Goal: Task Accomplishment & Management: Use online tool/utility

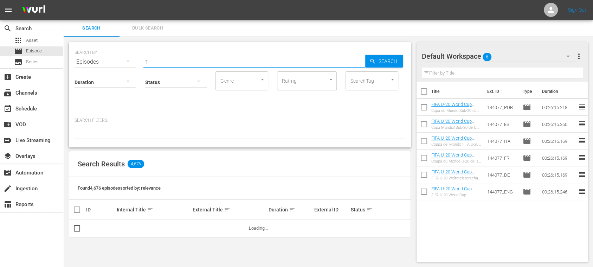
type input "1"
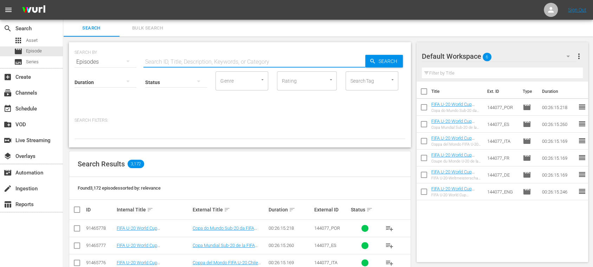
click at [177, 97] on div "Duration Status Genre Genre Rating Rating SearchTag SearchTag" at bounding box center [240, 90] width 331 height 40
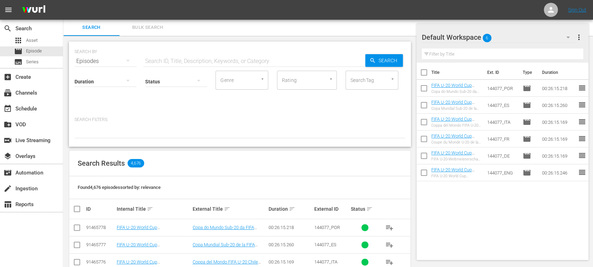
scroll to position [126, 0]
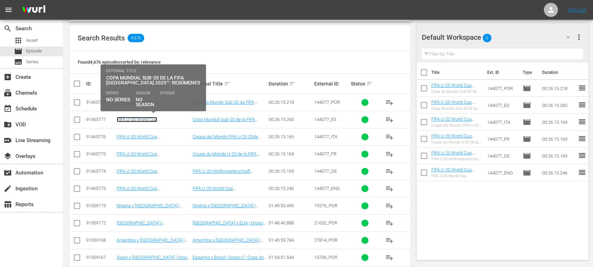
click at [158, 120] on link "FIFA U-20 World Cup [GEOGRAPHIC_DATA] 2025™: MD1+MD2+MD3 Highlights (ES)" at bounding box center [149, 125] width 64 height 16
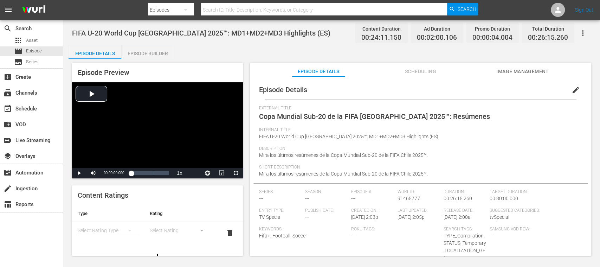
click at [509, 73] on span "Image Management" at bounding box center [522, 71] width 53 height 9
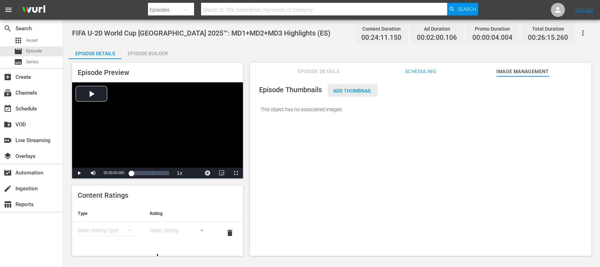
click at [358, 92] on span "Add Thumbnail" at bounding box center [353, 91] width 50 height 6
click at [359, 89] on span "Add Thumbnail" at bounding box center [353, 91] width 50 height 6
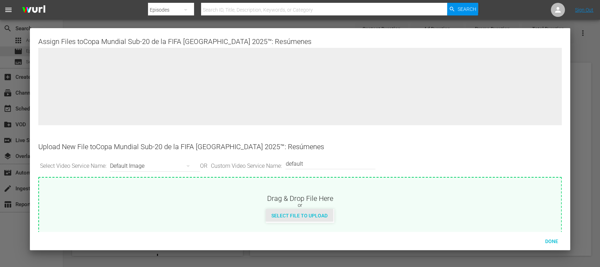
click at [317, 213] on span "Select File to Upload" at bounding box center [300, 216] width 68 height 6
type input "C:\fakepath\large-U-20_HL_GroupStage_ES.jpg"
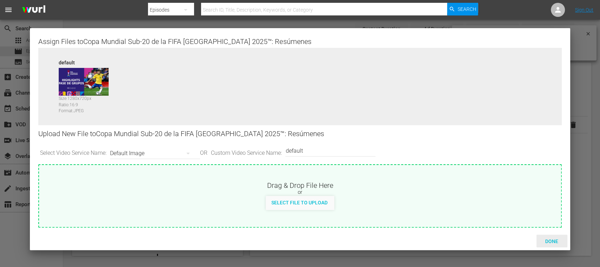
click at [555, 241] on span "Done" at bounding box center [552, 241] width 24 height 6
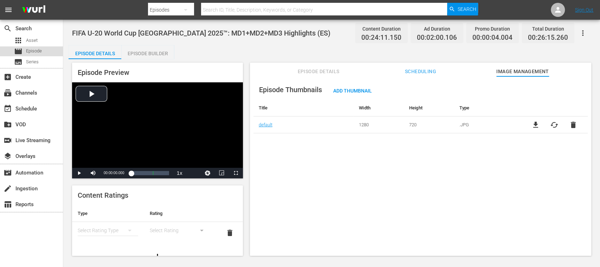
click at [39, 52] on span "Episode" at bounding box center [34, 50] width 16 height 7
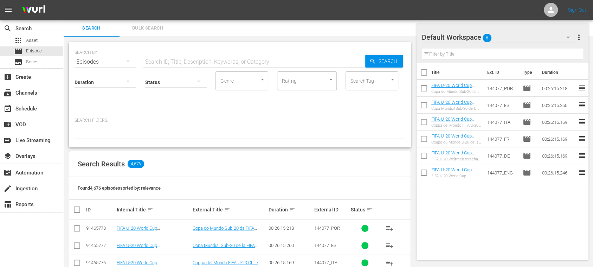
scroll to position [125, 0]
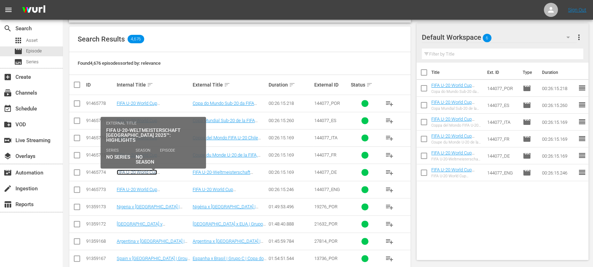
click at [158, 172] on link "FIFA U-20 World Cup [GEOGRAPHIC_DATA] 2025™: MD1+MD2+MD3 Highlights (DE)" at bounding box center [149, 177] width 64 height 16
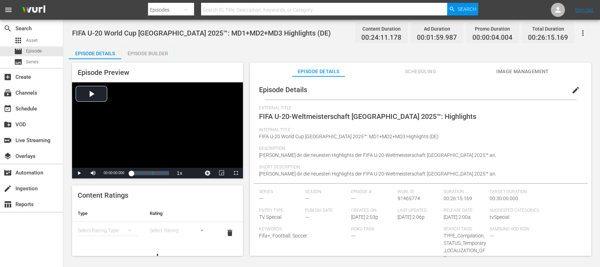
click at [516, 75] on span "Image Management" at bounding box center [522, 71] width 53 height 9
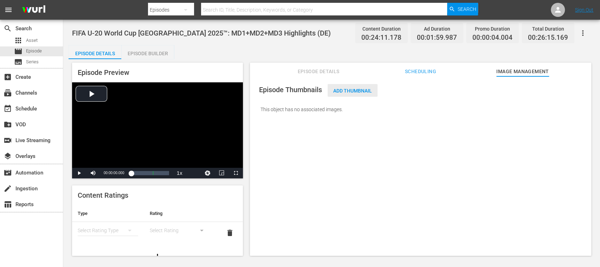
click at [361, 93] on span "Add Thumbnail" at bounding box center [353, 91] width 50 height 6
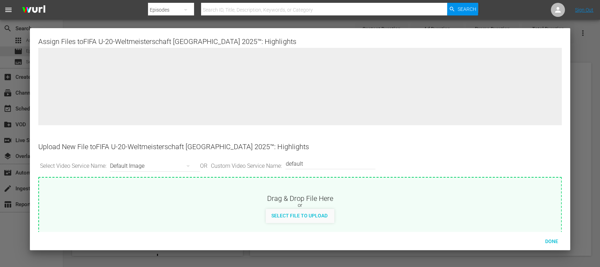
click at [361, 93] on div at bounding box center [299, 92] width 523 height 88
click at [320, 210] on div "Select File to Upload" at bounding box center [300, 215] width 68 height 13
type input "C:\fakepath\large-U-20_HL_GroupStage_DE.jpg"
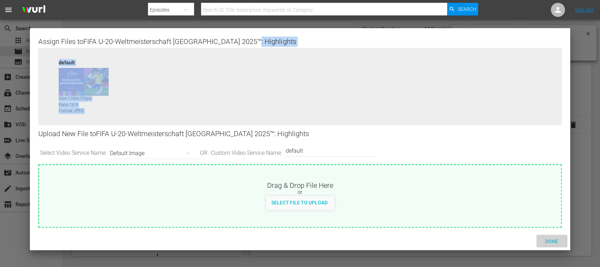
click at [555, 241] on span "Done" at bounding box center [552, 241] width 24 height 6
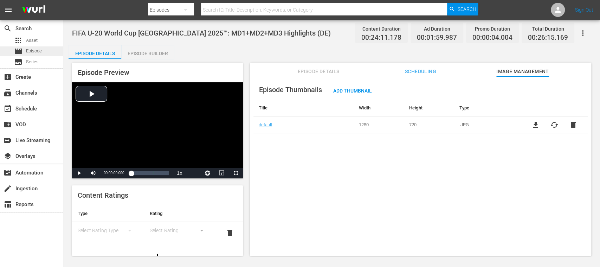
click at [36, 50] on span "Episode" at bounding box center [34, 50] width 16 height 7
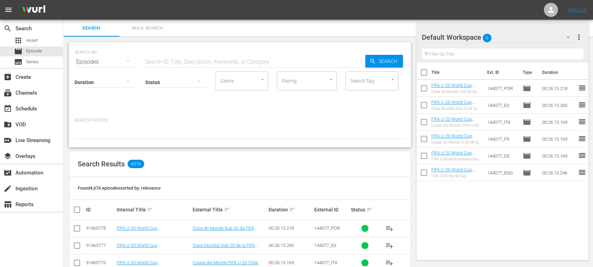
scroll to position [125, 0]
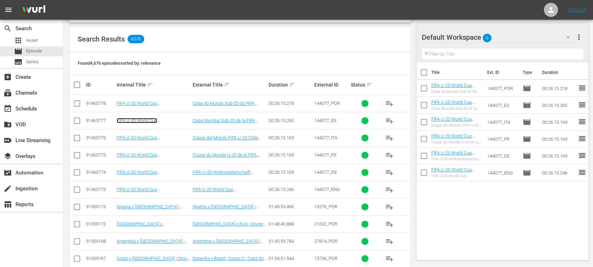
click at [164, 120] on link "FIFA U-20 World Cup [GEOGRAPHIC_DATA] 2025™: MD1+MD2+MD3 Highlights (ES)" at bounding box center [149, 126] width 64 height 16
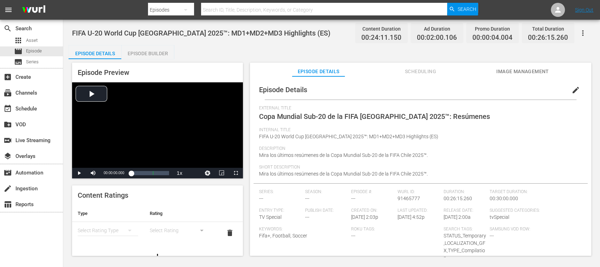
click at [104, 227] on div "simple table" at bounding box center [108, 230] width 60 height 20
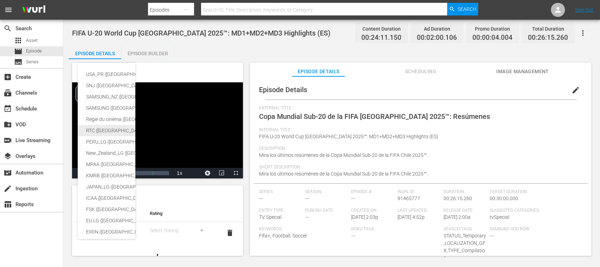
click at [106, 131] on div "RTC ([GEOGRAPHIC_DATA])" at bounding box center [172, 130] width 173 height 11
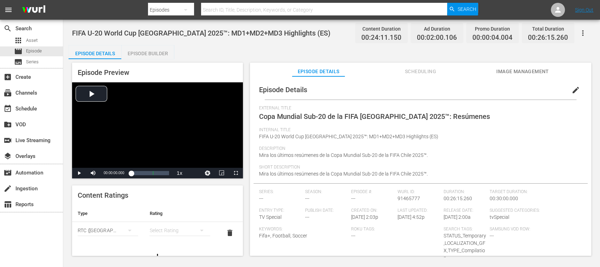
click at [162, 232] on div "simple table" at bounding box center [179, 230] width 60 height 20
click at [160, 184] on div "A" at bounding box center [175, 182] width 41 height 11
click at [34, 49] on span "Episode" at bounding box center [34, 50] width 16 height 7
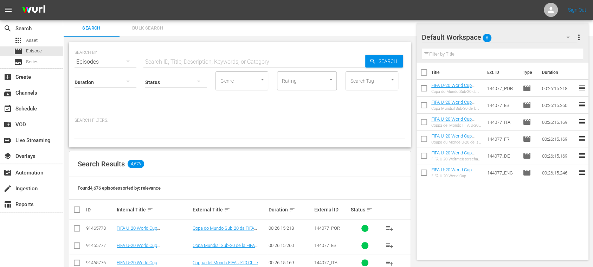
scroll to position [125, 0]
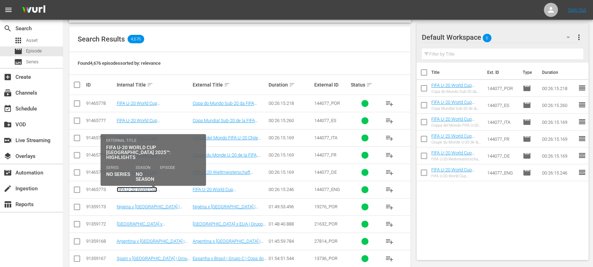
click at [174, 189] on link "FIFA U-20 World Cup [GEOGRAPHIC_DATA] 2025™: MD1+MD2+MD3 Highlights (EN)" at bounding box center [149, 195] width 64 height 16
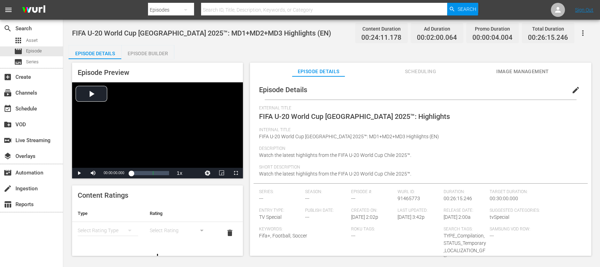
click at [128, 230] on icon "simple table" at bounding box center [130, 231] width 4 height 2
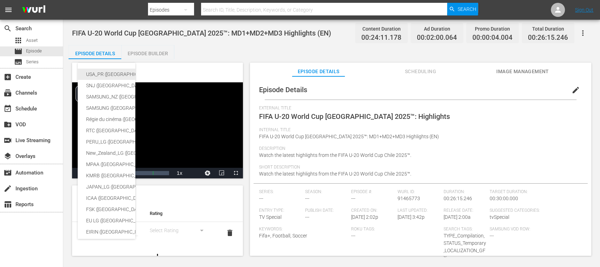
click at [117, 76] on div "USA_PR ([GEOGRAPHIC_DATA] ([GEOGRAPHIC_DATA]))" at bounding box center [172, 74] width 173 height 11
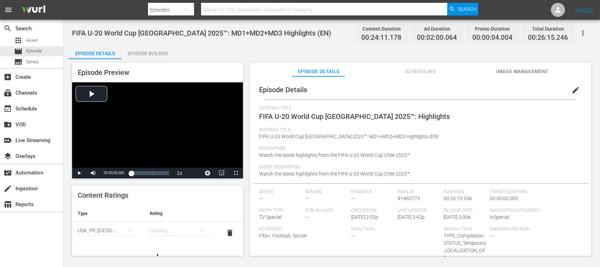
click at [176, 227] on div "simple table" at bounding box center [179, 230] width 60 height 20
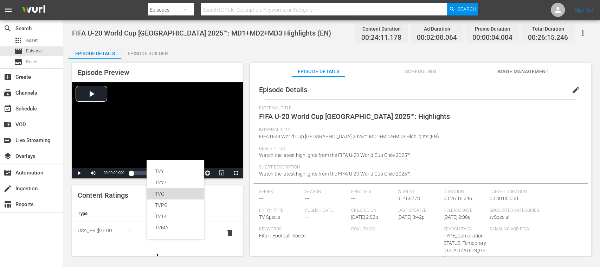
click at [167, 195] on div "TVG" at bounding box center [175, 193] width 41 height 11
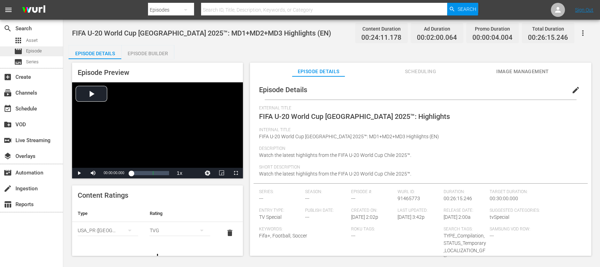
click at [35, 48] on span "Episode" at bounding box center [34, 50] width 16 height 7
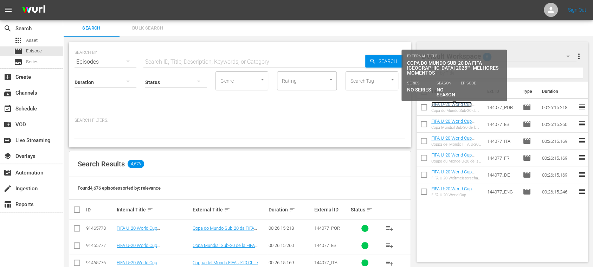
click at [456, 105] on link "FIFA U-20 World Cup [GEOGRAPHIC_DATA] 2025™: MD1+MD2+MD3 Highlights (PT)" at bounding box center [455, 112] width 48 height 21
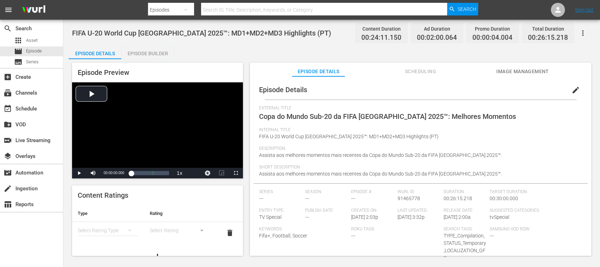
click at [126, 229] on icon "simple table" at bounding box center [130, 230] width 8 height 8
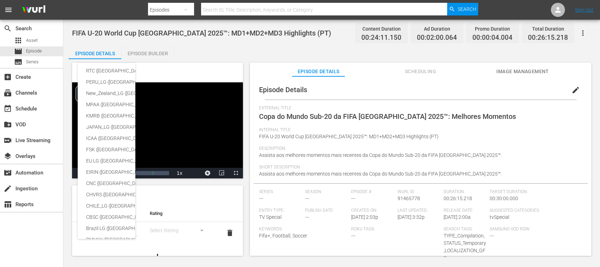
scroll to position [12, 0]
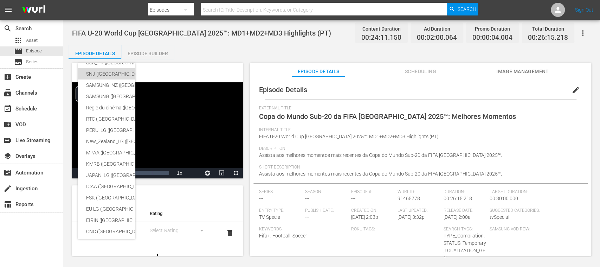
click at [110, 74] on div "SNJ ([GEOGRAPHIC_DATA])" at bounding box center [172, 73] width 173 height 11
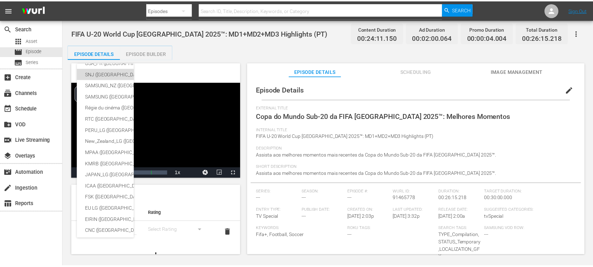
scroll to position [6, 0]
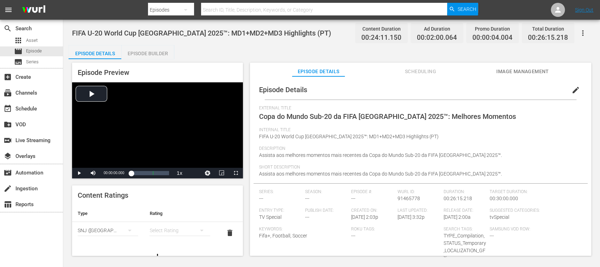
click at [170, 228] on div "simple table" at bounding box center [179, 230] width 60 height 20
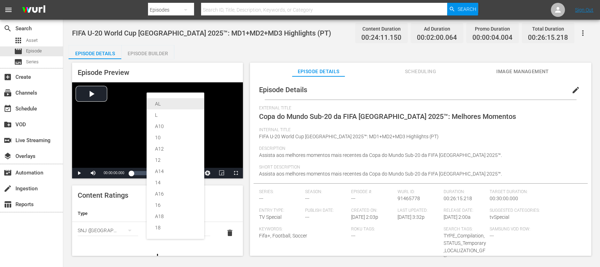
click at [168, 104] on div "AL" at bounding box center [175, 103] width 41 height 11
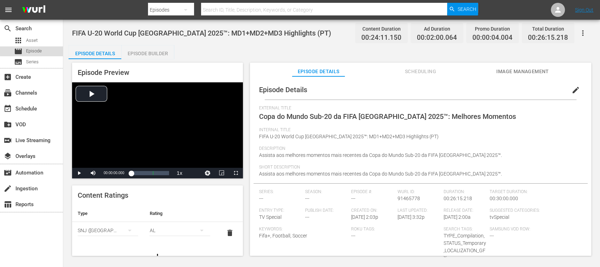
click at [32, 49] on span "Episode" at bounding box center [34, 50] width 16 height 7
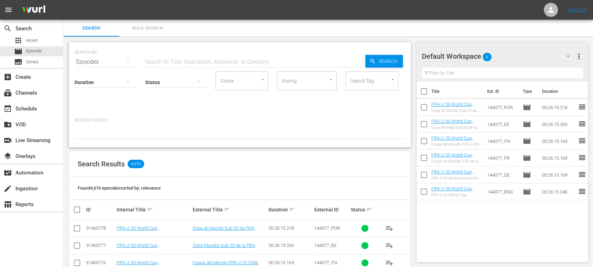
click at [39, 49] on span "Episode" at bounding box center [34, 50] width 16 height 7
click at [169, 60] on input "text" at bounding box center [254, 61] width 222 height 17
paste input "Fwc 2006, A Look Back: [GEOGRAPHIC_DATA]"
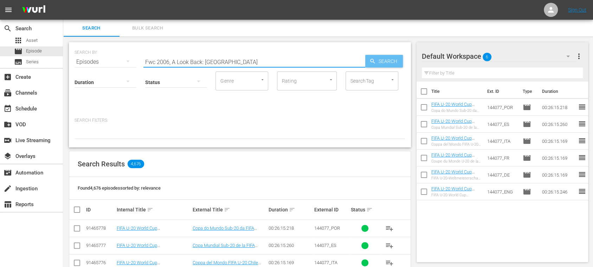
type input "Fwc 2006, A Look Back: [GEOGRAPHIC_DATA]"
click at [373, 60] on icon "button" at bounding box center [372, 61] width 5 height 5
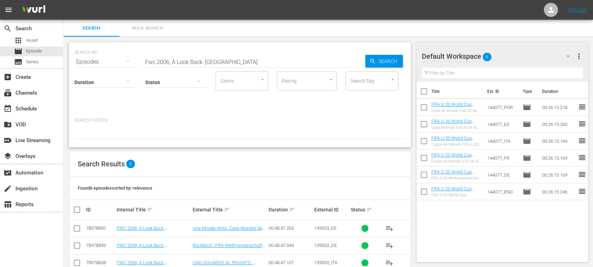
scroll to position [68, 0]
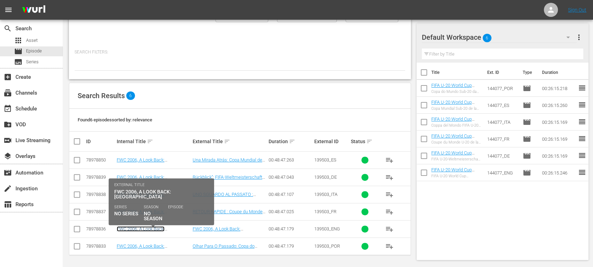
click at [163, 226] on link "FWC 2006, A Look Back: [GEOGRAPHIC_DATA] (EN)" at bounding box center [143, 231] width 52 height 11
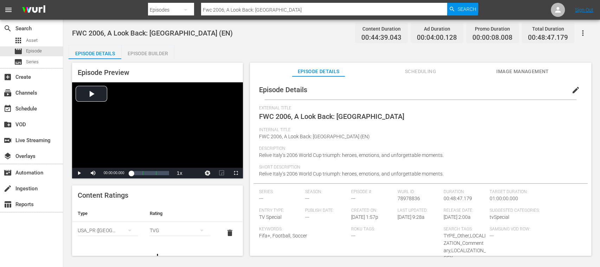
click at [533, 69] on span "Image Management" at bounding box center [522, 71] width 53 height 9
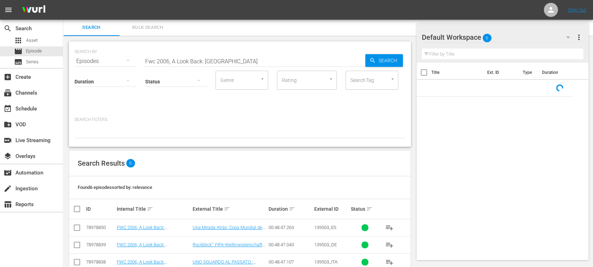
scroll to position [68, 0]
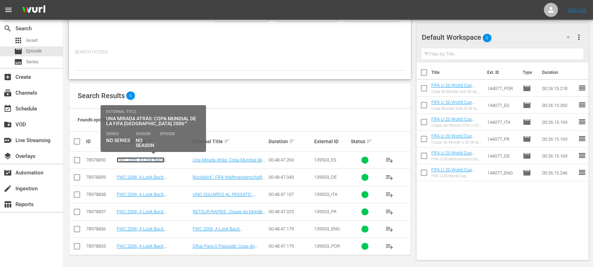
click at [164, 159] on link "FWC 2006, A Look Back: [GEOGRAPHIC_DATA] (ES)" at bounding box center [143, 162] width 52 height 11
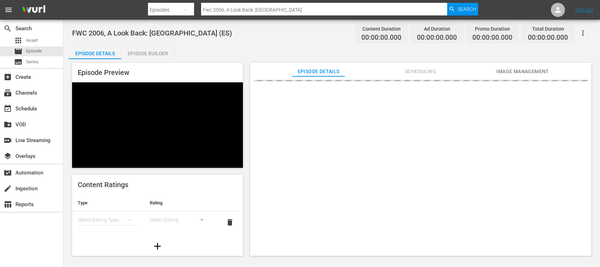
click at [519, 71] on span "Image Management" at bounding box center [522, 71] width 53 height 9
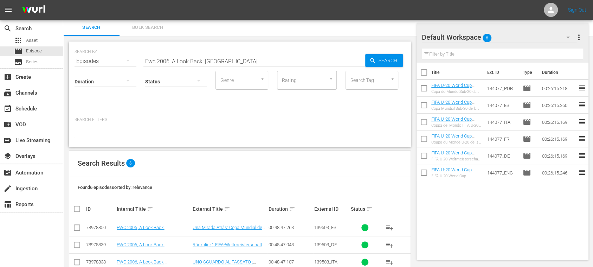
scroll to position [68, 0]
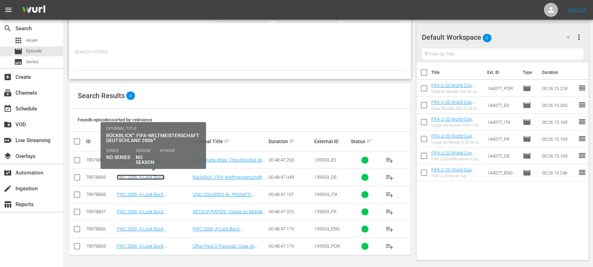
click at [165, 174] on link "FWC 2006, A Look Back: [GEOGRAPHIC_DATA] ([GEOGRAPHIC_DATA])" at bounding box center [141, 182] width 48 height 16
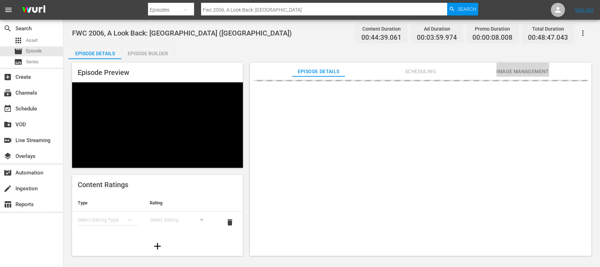
click at [531, 70] on span "Image Management" at bounding box center [522, 71] width 53 height 9
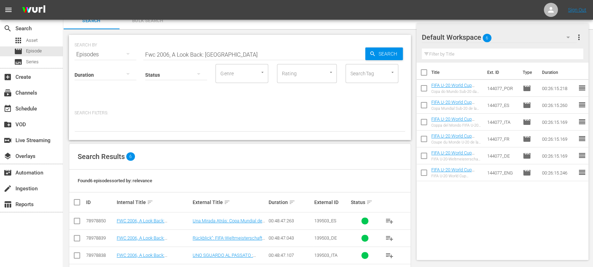
scroll to position [68, 0]
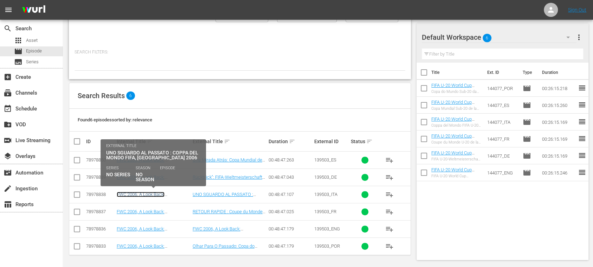
click at [150, 193] on link "FWC 2006, A Look Back: [GEOGRAPHIC_DATA] (IT)" at bounding box center [142, 197] width 50 height 11
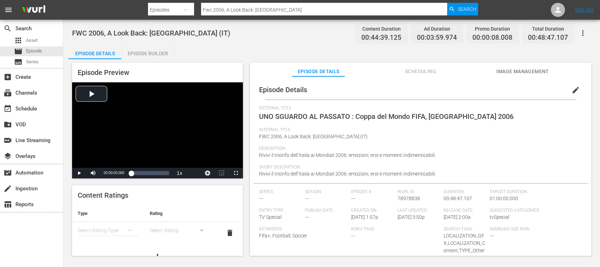
click at [524, 72] on span "Image Management" at bounding box center [522, 71] width 53 height 9
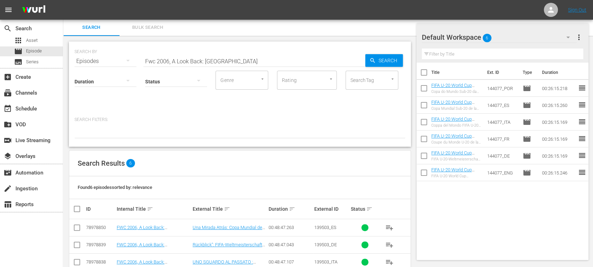
scroll to position [68, 0]
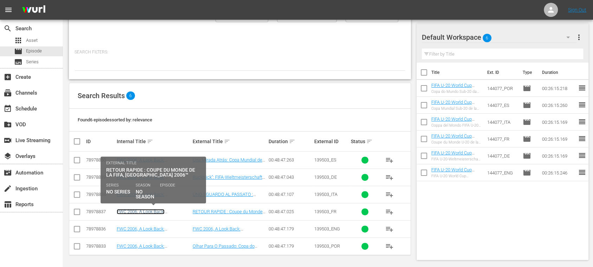
click at [157, 211] on link "FWC 2006, A Look Back: [GEOGRAPHIC_DATA] (FR)" at bounding box center [143, 214] width 52 height 11
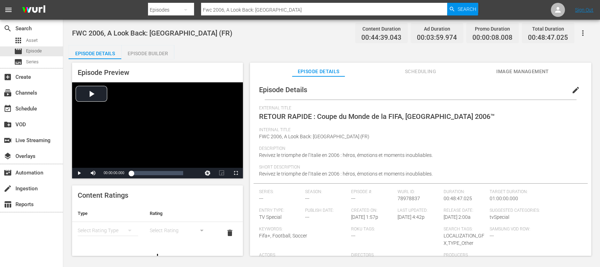
click at [512, 71] on span "Image Management" at bounding box center [522, 71] width 53 height 9
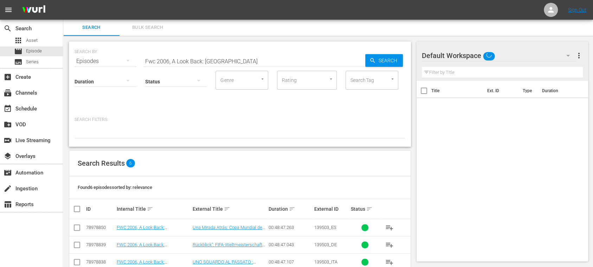
scroll to position [68, 0]
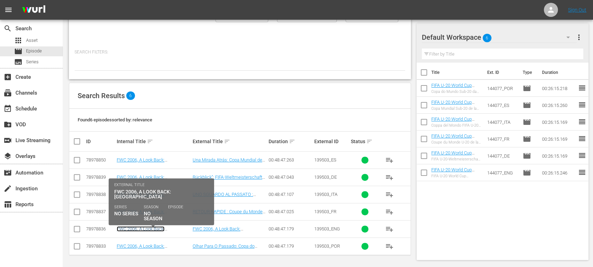
click at [169, 226] on link "FWC 2006, A Look Back: [GEOGRAPHIC_DATA] (EN)" at bounding box center [143, 231] width 52 height 11
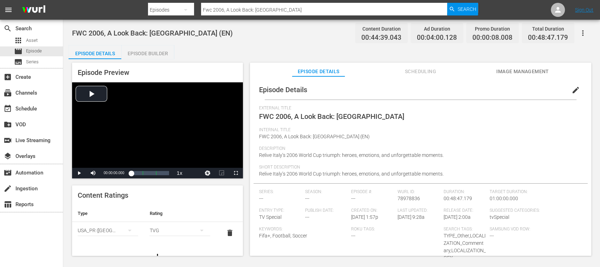
click at [520, 75] on span "Image Management" at bounding box center [522, 71] width 53 height 9
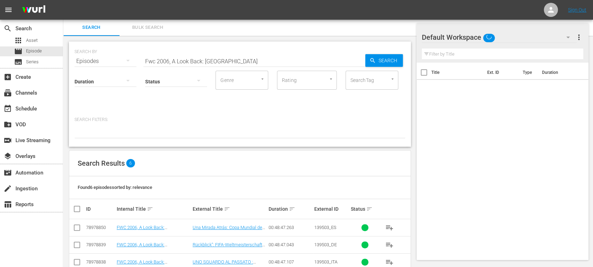
scroll to position [68, 0]
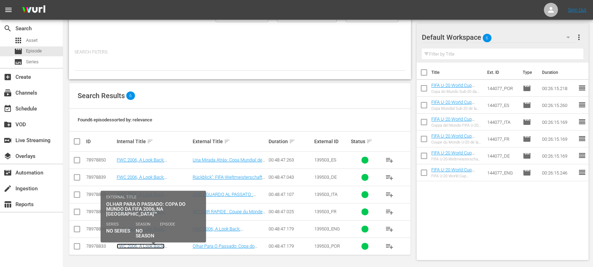
click at [161, 246] on link "FWC 2006, A Look Back: [GEOGRAPHIC_DATA] (PT)" at bounding box center [143, 248] width 52 height 11
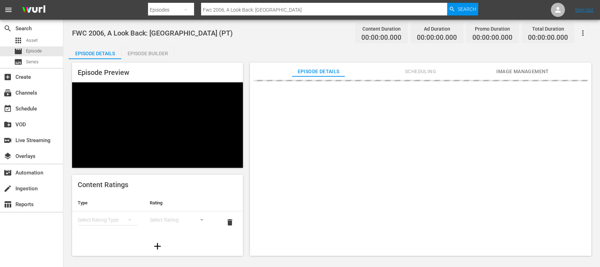
click at [540, 70] on span "Image Management" at bounding box center [522, 71] width 53 height 9
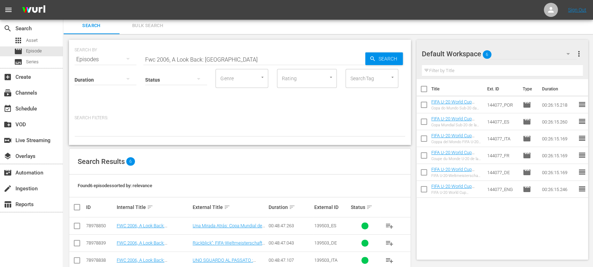
scroll to position [68, 0]
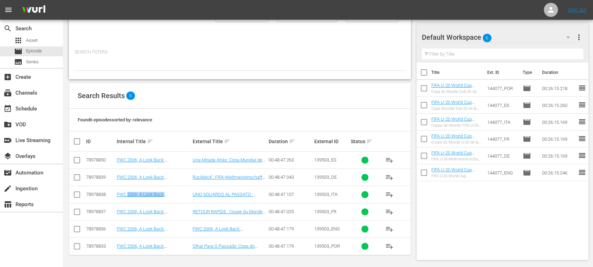
drag, startPoint x: 128, startPoint y: 199, endPoint x: 173, endPoint y: 199, distance: 45.0
click at [173, 199] on td "FWC 2006, A Look Back: [GEOGRAPHIC_DATA] (IT)" at bounding box center [154, 194] width 76 height 17
copy link "2006, A Look Back: [GEOGRAPHIC_DATA]"
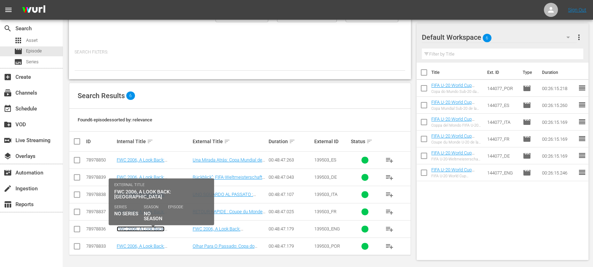
click at [169, 227] on link "FWC 2006, A Look Back: [GEOGRAPHIC_DATA] (EN)" at bounding box center [143, 231] width 52 height 11
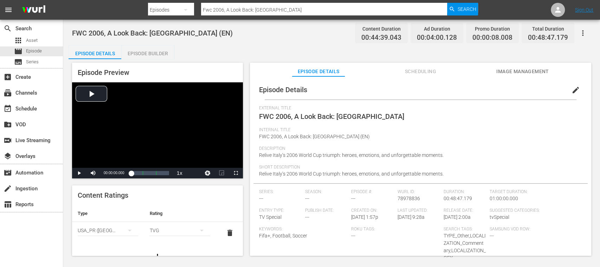
click at [520, 73] on span "Image Management" at bounding box center [522, 71] width 53 height 9
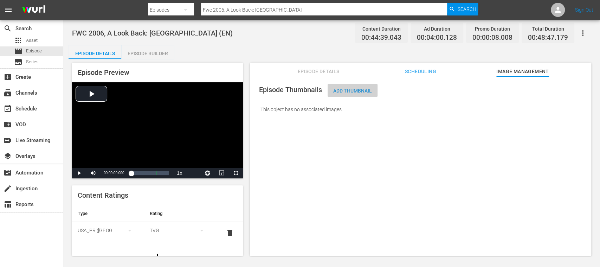
click at [364, 93] on span "Add Thumbnail" at bounding box center [353, 91] width 50 height 6
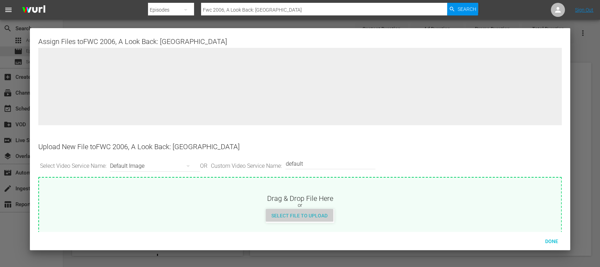
click at [323, 215] on span "Select File to Upload" at bounding box center [300, 216] width 68 height 6
type input "C:\fakepath\Bundle_Look Back_World Champions_Italia 2006_EN_167216 (1).jpg"
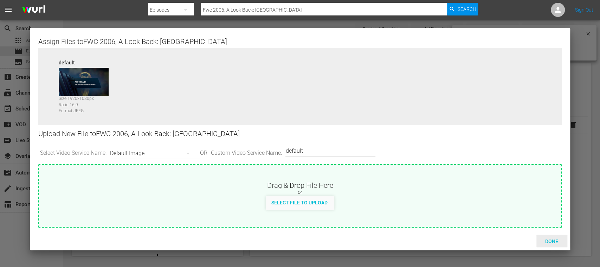
click at [553, 241] on span "Done" at bounding box center [552, 241] width 24 height 6
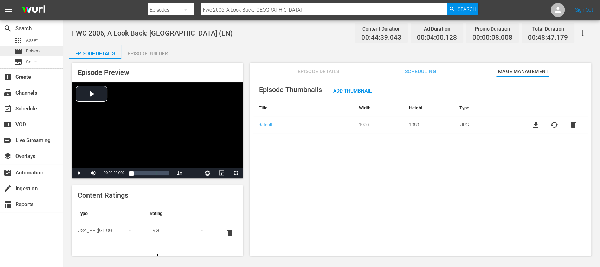
click at [35, 49] on span "Episode" at bounding box center [34, 50] width 16 height 7
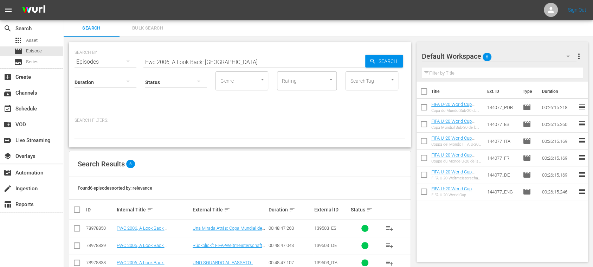
scroll to position [68, 0]
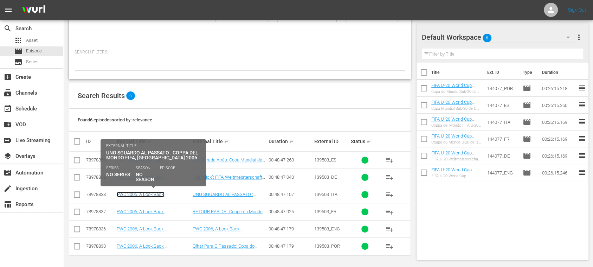
click at [167, 193] on link "FWC 2006, A Look Back: [GEOGRAPHIC_DATA] (IT)" at bounding box center [142, 197] width 50 height 11
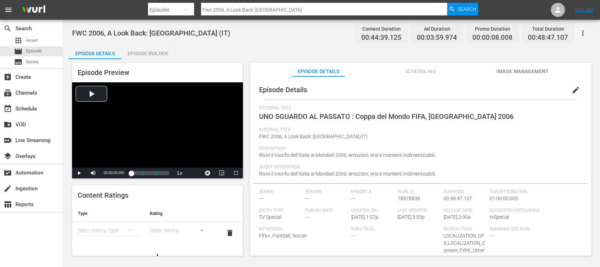
click at [522, 70] on span "Image Management" at bounding box center [522, 71] width 53 height 9
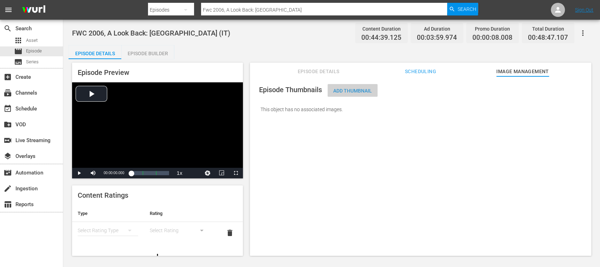
click at [347, 92] on span "Add Thumbnail" at bounding box center [353, 91] width 50 height 6
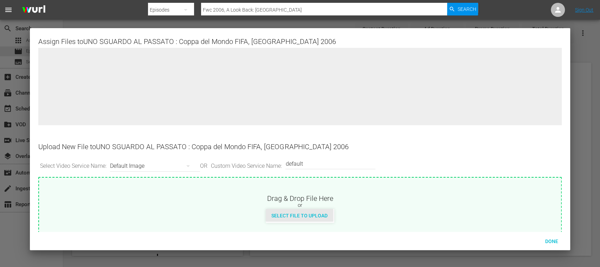
click at [319, 213] on span "Select File to Upload" at bounding box center [300, 216] width 68 height 6
type input "C:\fakepath\Bundle_Look Back_World Champions_Italia 2006_IT_167212 (1).jpg"
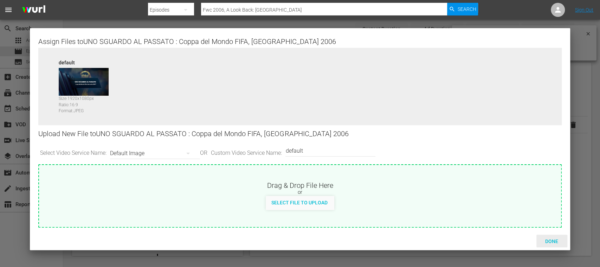
click at [557, 242] on span "Done" at bounding box center [552, 241] width 24 height 6
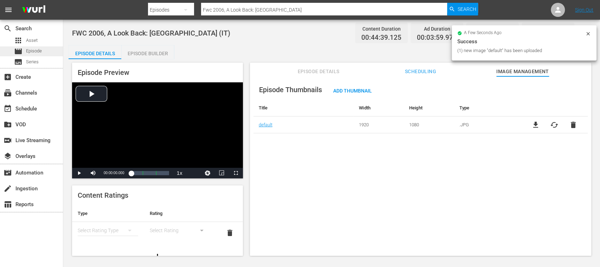
click at [28, 49] on span "Episode" at bounding box center [34, 50] width 16 height 7
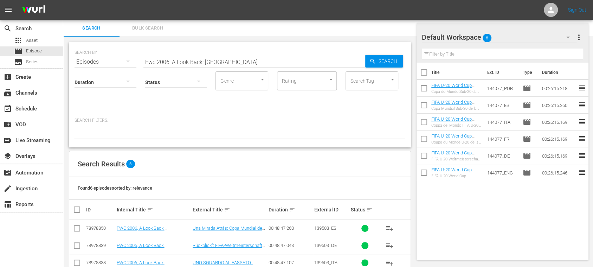
scroll to position [68, 0]
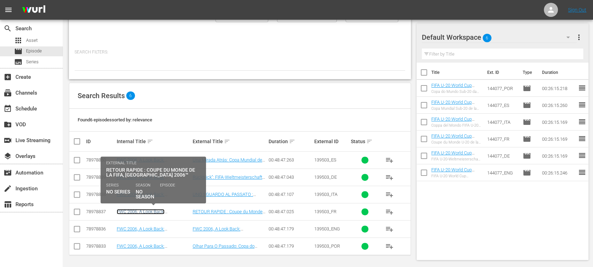
click at [168, 209] on link "FWC 2006, A Look Back: [GEOGRAPHIC_DATA] (FR)" at bounding box center [143, 214] width 52 height 11
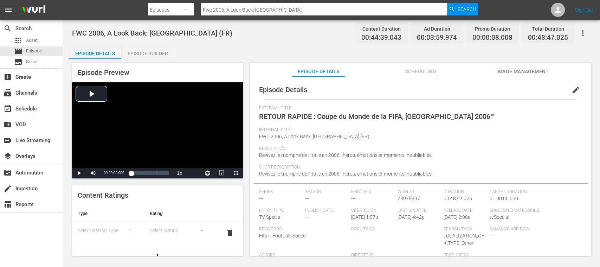
click at [514, 70] on span "Image Management" at bounding box center [522, 71] width 53 height 9
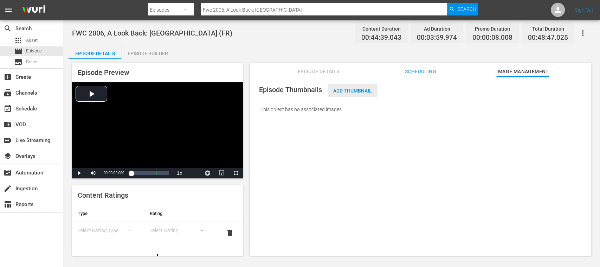
click at [369, 91] on span "Add Thumbnail" at bounding box center [353, 91] width 50 height 6
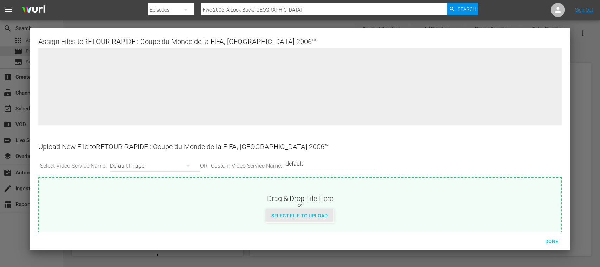
click at [325, 210] on div "Select File to Upload" at bounding box center [300, 215] width 68 height 13
type input "C:\fakepath\Bundle_Look Back_World Champions_Italia 2006_FR_167209 (2).jpg"
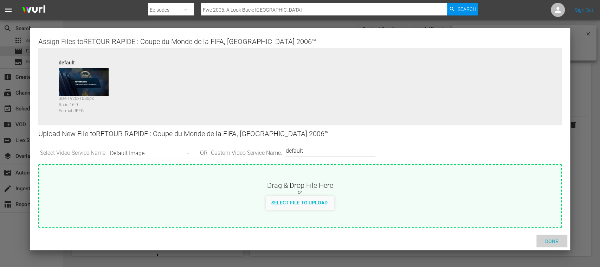
click at [553, 240] on span "Done" at bounding box center [552, 241] width 24 height 6
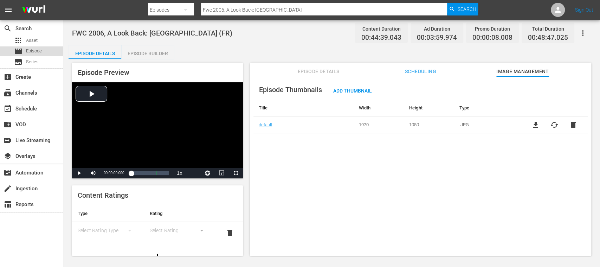
click at [39, 47] on span "Episode" at bounding box center [34, 50] width 16 height 7
